Goal: Task Accomplishment & Management: Use online tool/utility

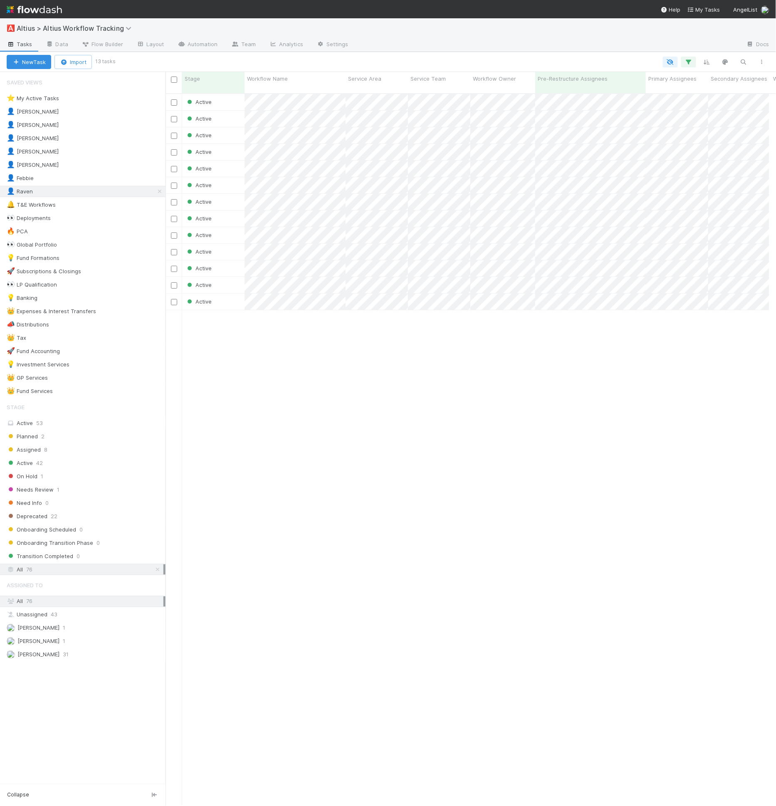
scroll to position [712, 597]
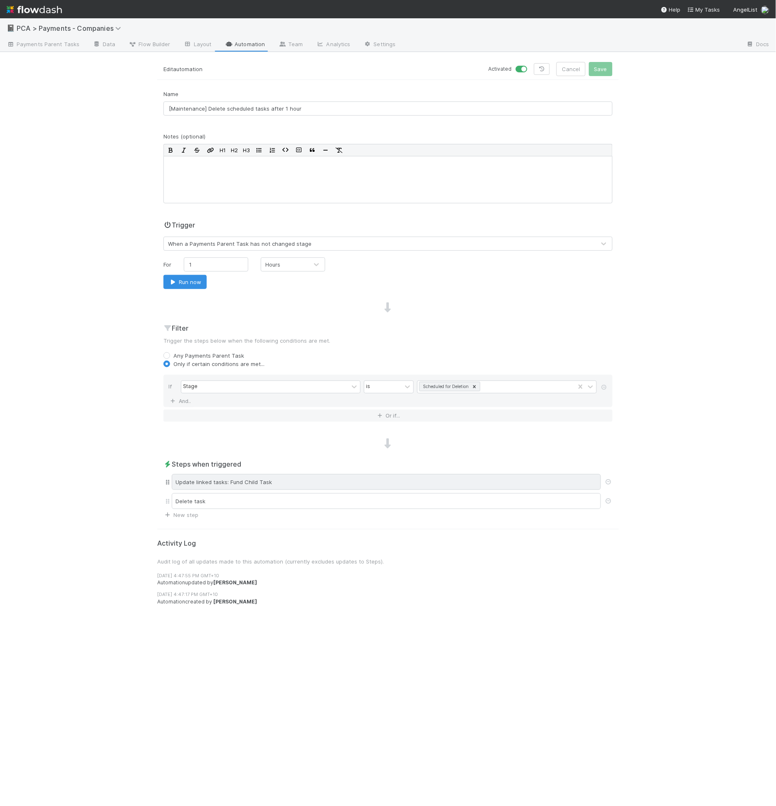
click at [249, 481] on div "Update linked tasks: Fund Child Task" at bounding box center [386, 482] width 429 height 16
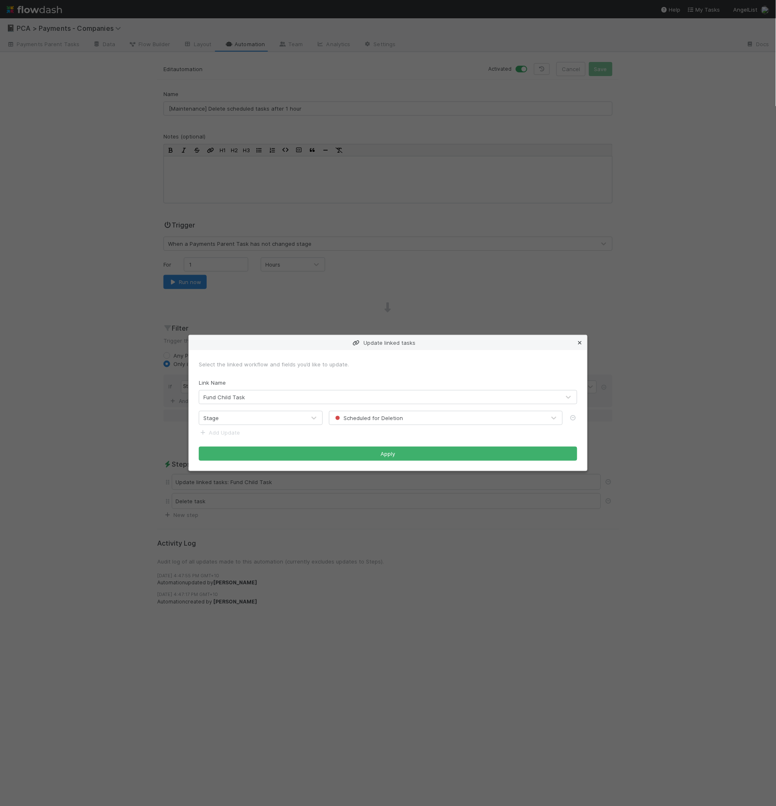
click at [580, 343] on icon at bounding box center [579, 342] width 8 height 5
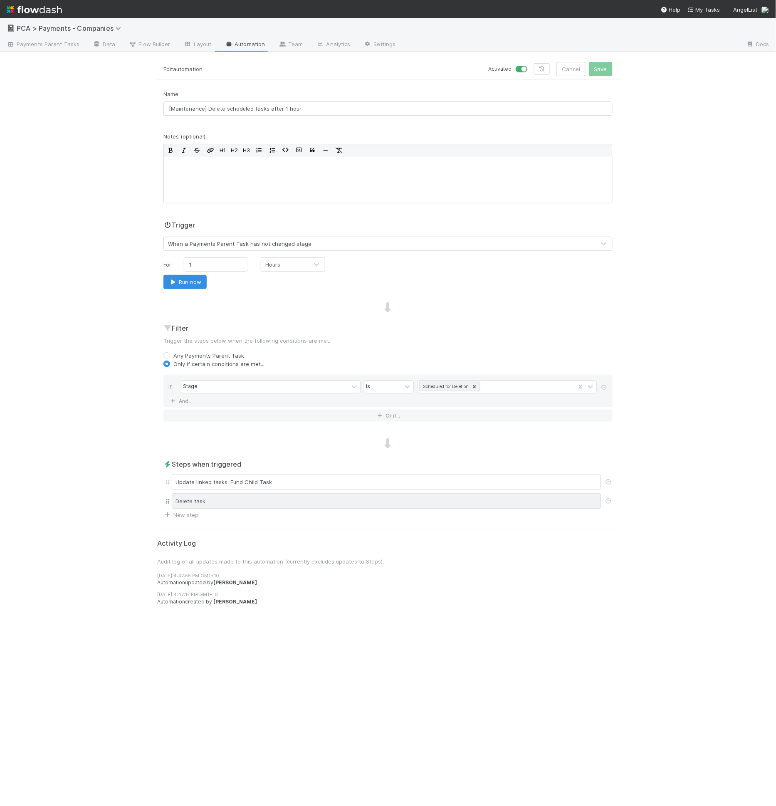
click at [336, 501] on div "Delete task" at bounding box center [386, 501] width 429 height 16
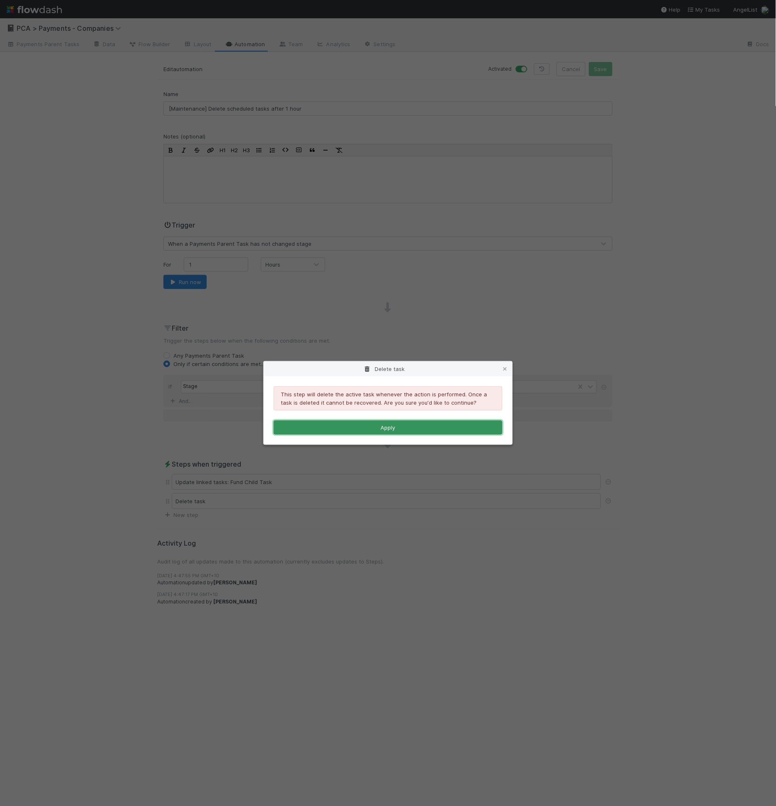
click at [384, 429] on button "Apply" at bounding box center [388, 427] width 229 height 14
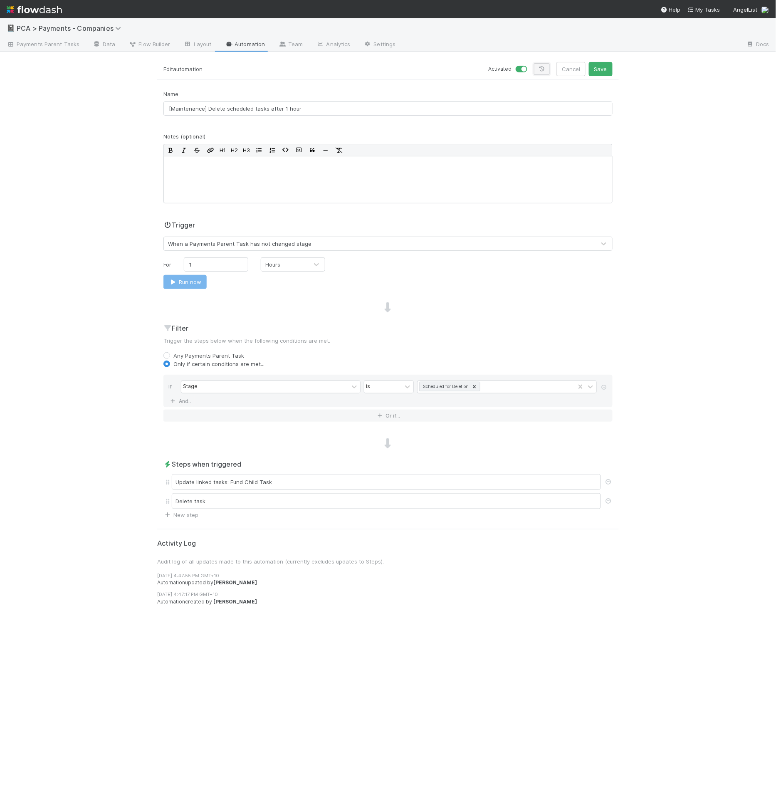
click at [550, 70] on link at bounding box center [542, 69] width 16 height 12
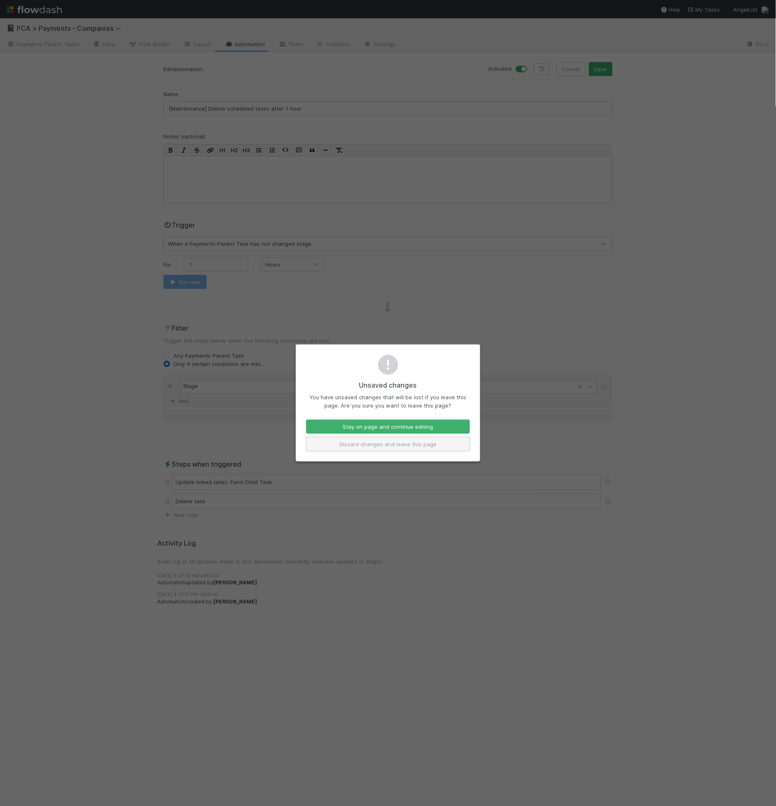
click at [412, 442] on button "Discard changes and leave this page" at bounding box center [388, 444] width 164 height 14
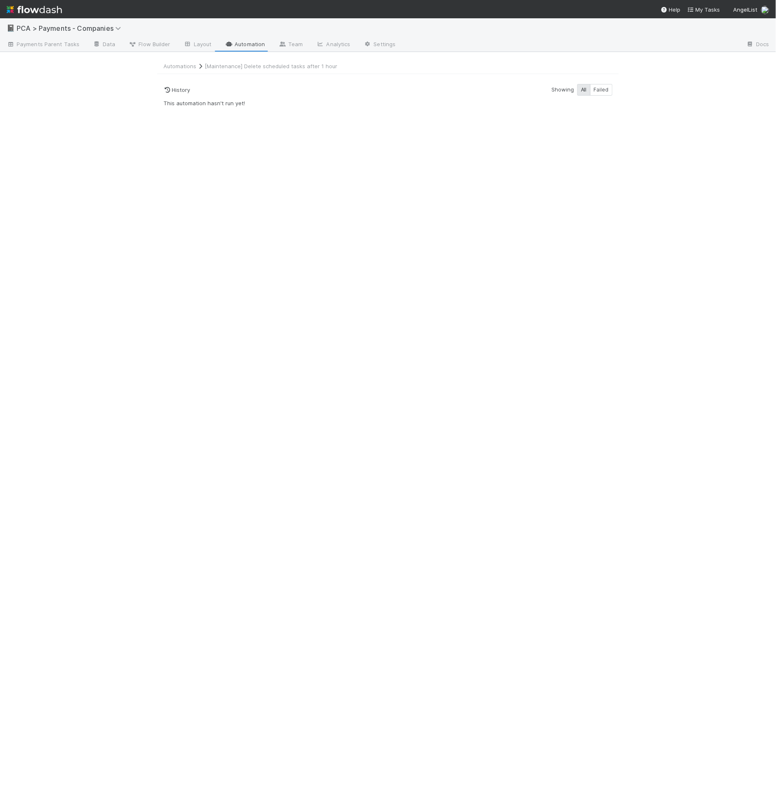
click at [368, 111] on div "Automations [Maintenance] Delete scheduled tasks after 1 hour History Showing A…" at bounding box center [388, 434] width 474 height 744
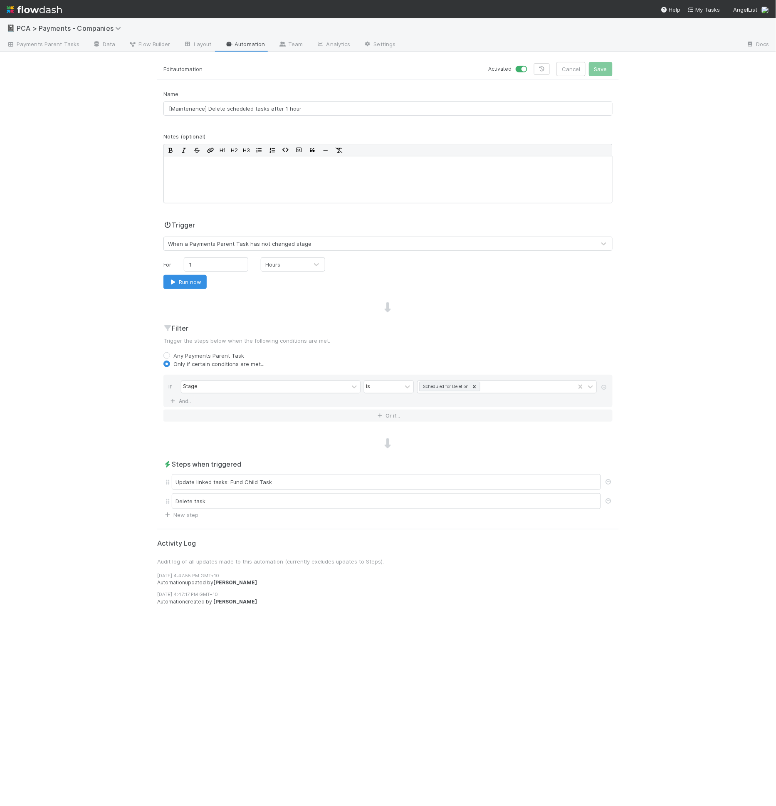
click at [335, 324] on h2 "Filter" at bounding box center [387, 328] width 449 height 10
click at [261, 294] on div "Name [Maintenance] Delete scheduled tasks after 1 hour Notes (optional) H1 H2 H…" at bounding box center [387, 304] width 461 height 429
click at [272, 478] on div "Update linked tasks: Fund Child Task" at bounding box center [386, 482] width 429 height 16
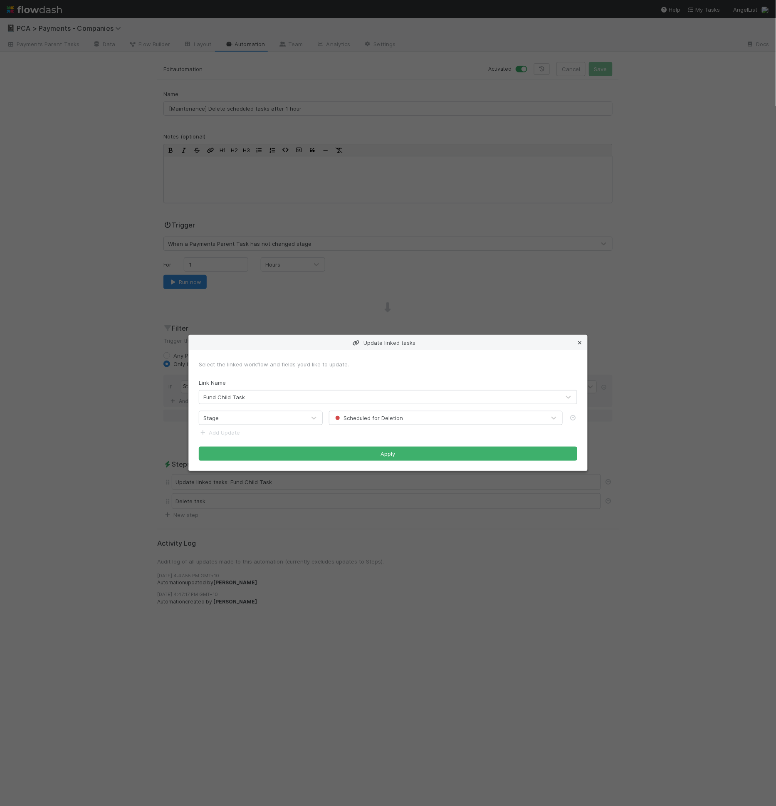
click at [582, 340] on icon at bounding box center [579, 342] width 8 height 5
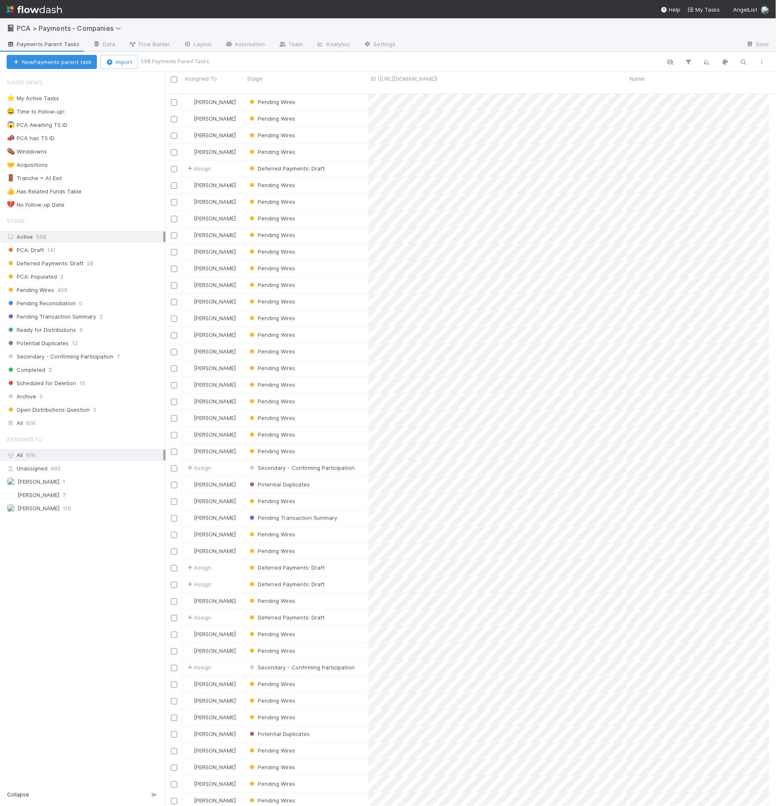
scroll to position [7, 7]
click at [52, 378] on span "Scheduled for Deletion" at bounding box center [41, 383] width 69 height 10
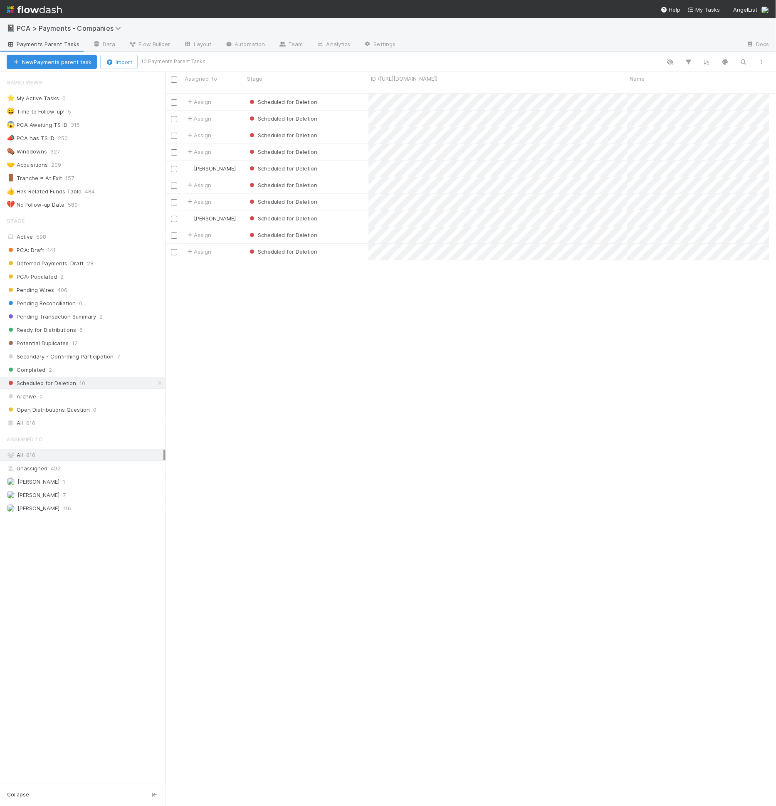
scroll to position [712, 597]
